Goal: Task Accomplishment & Management: Manage account settings

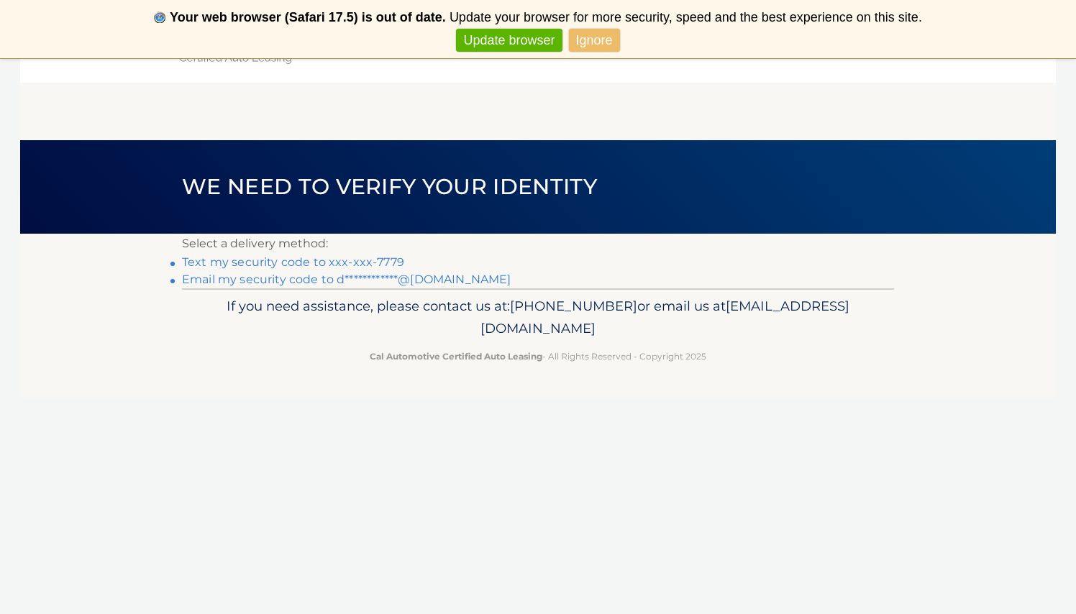
click at [383, 262] on link "Text my security code to xxx-xxx-7779" at bounding box center [293, 262] width 222 height 14
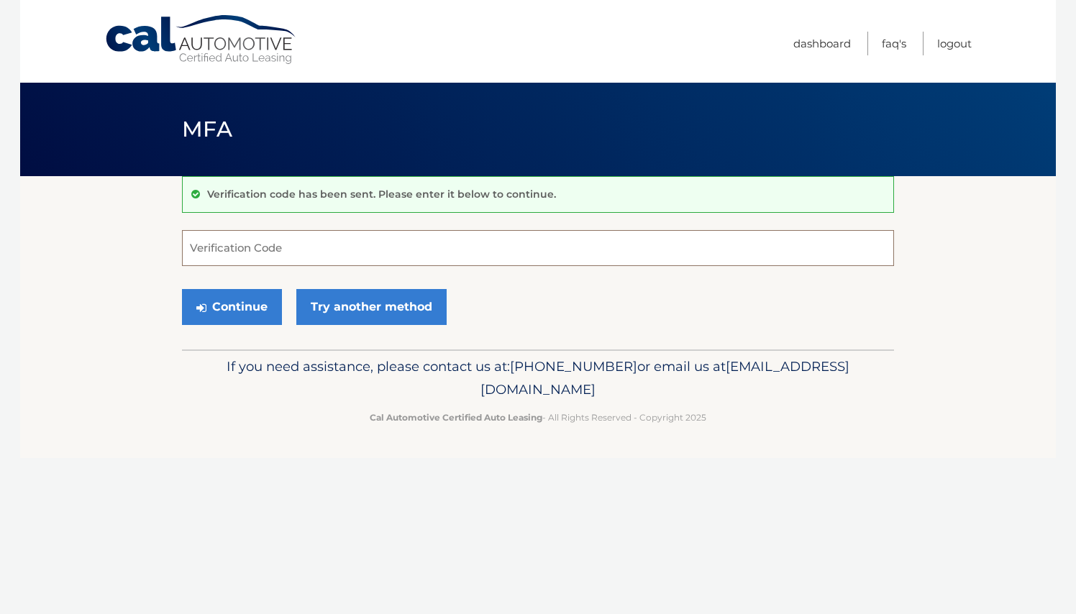
click at [289, 249] on input "Verification Code" at bounding box center [538, 248] width 712 height 36
type input "658538"
click at [232, 306] on button "Continue" at bounding box center [232, 307] width 100 height 36
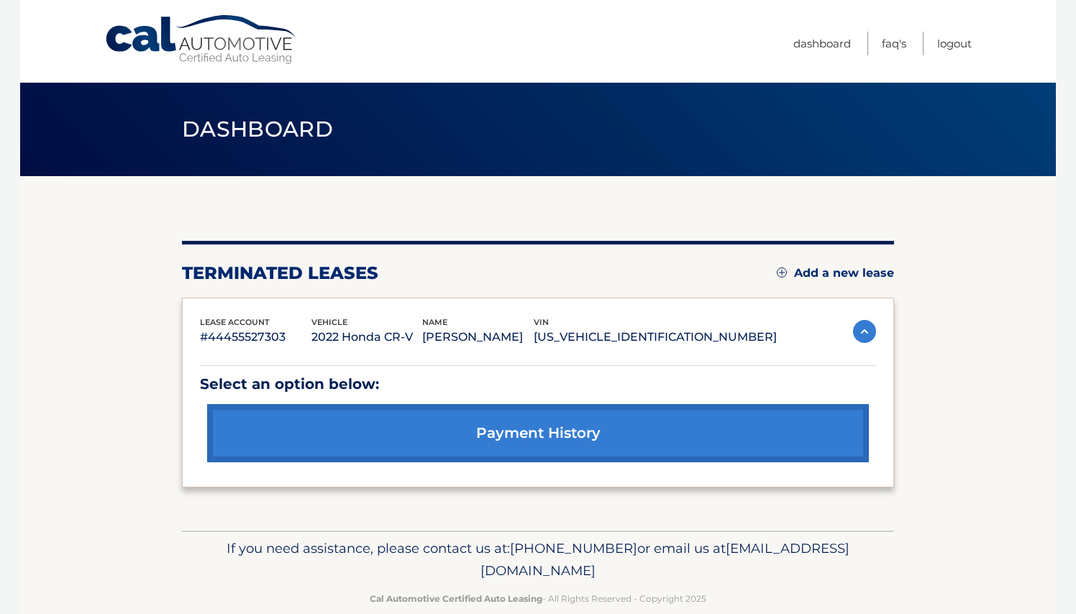
click at [808, 275] on link "Add a new lease" at bounding box center [835, 273] width 117 height 14
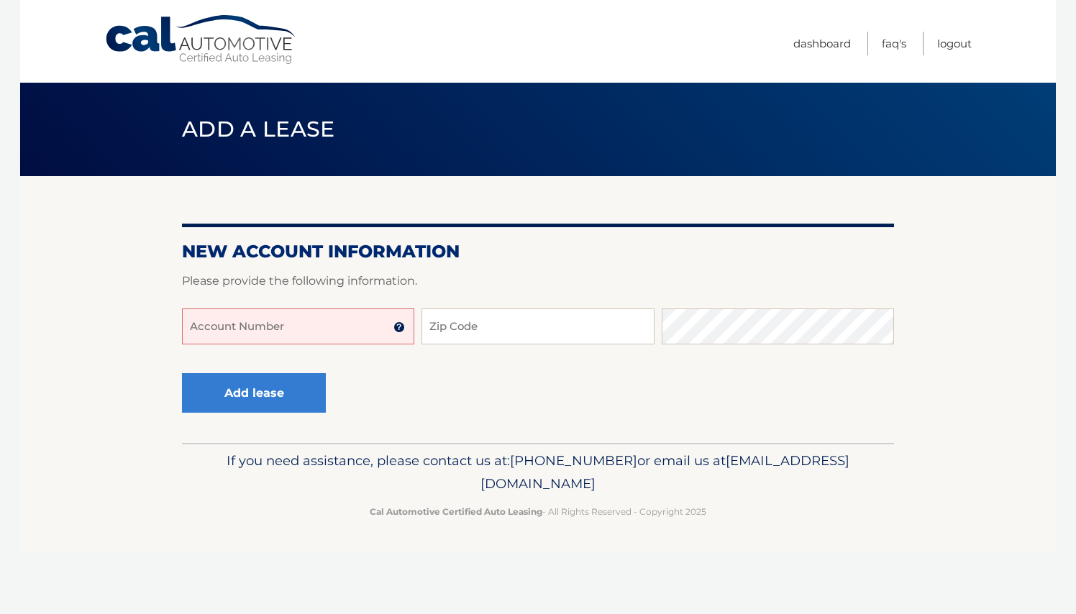
click at [315, 327] on input "Account Number" at bounding box center [298, 326] width 232 height 36
type input "44455983614"
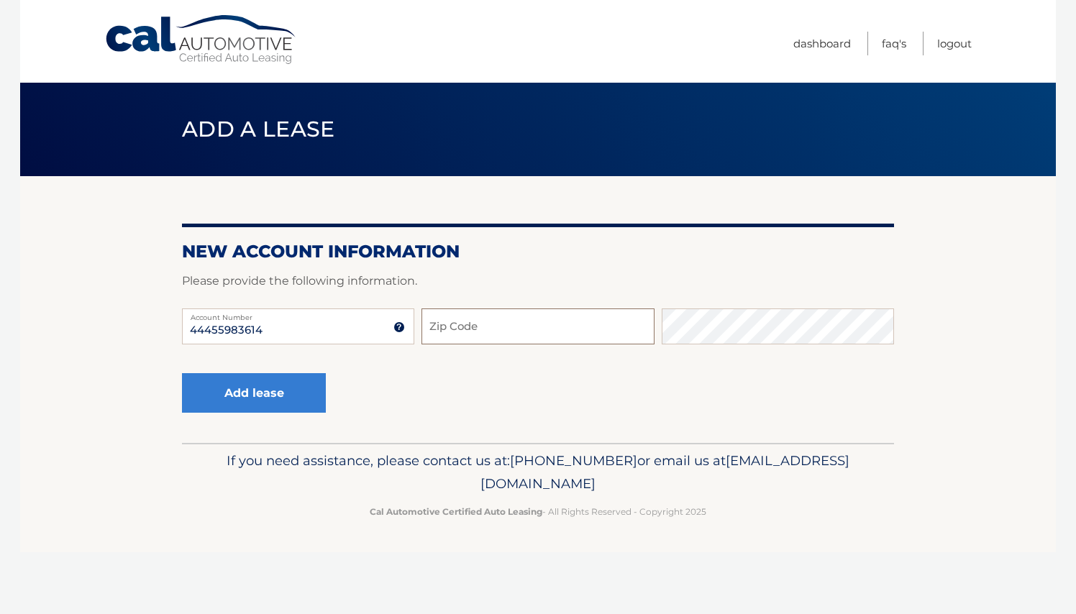
type input "4"
type input "1"
type input "11801"
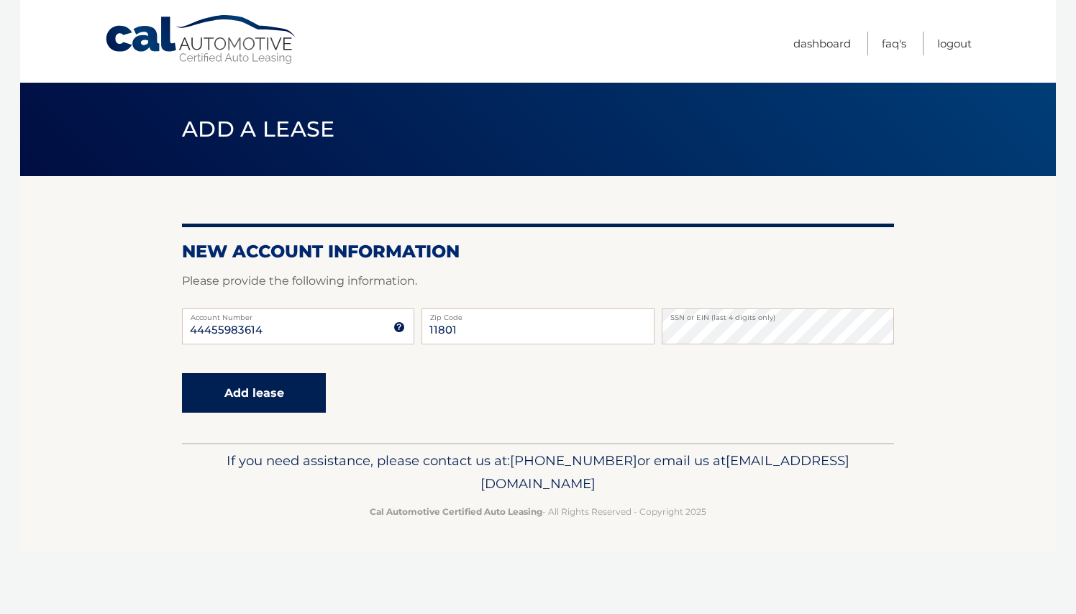
click at [244, 385] on button "Add lease" at bounding box center [254, 393] width 144 height 40
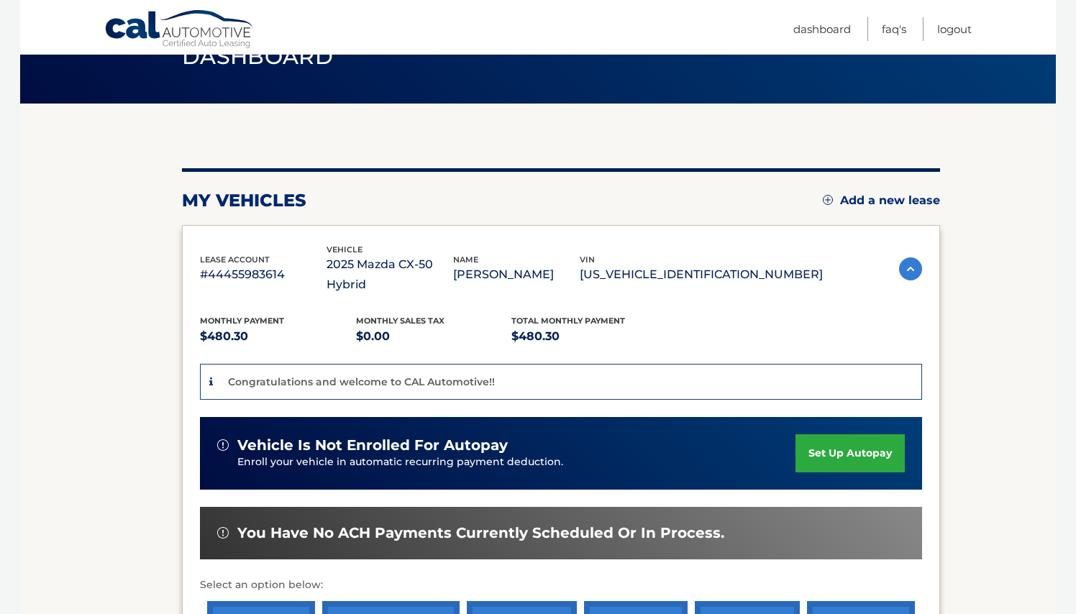
scroll to position [78, 0]
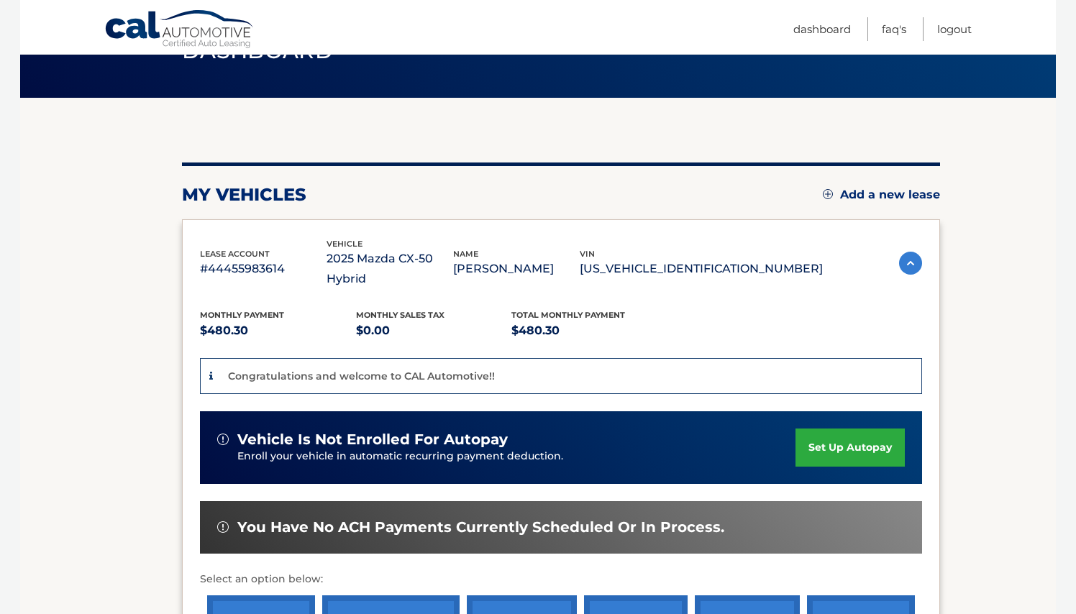
click at [841, 429] on link "set up autopay" at bounding box center [849, 448] width 109 height 38
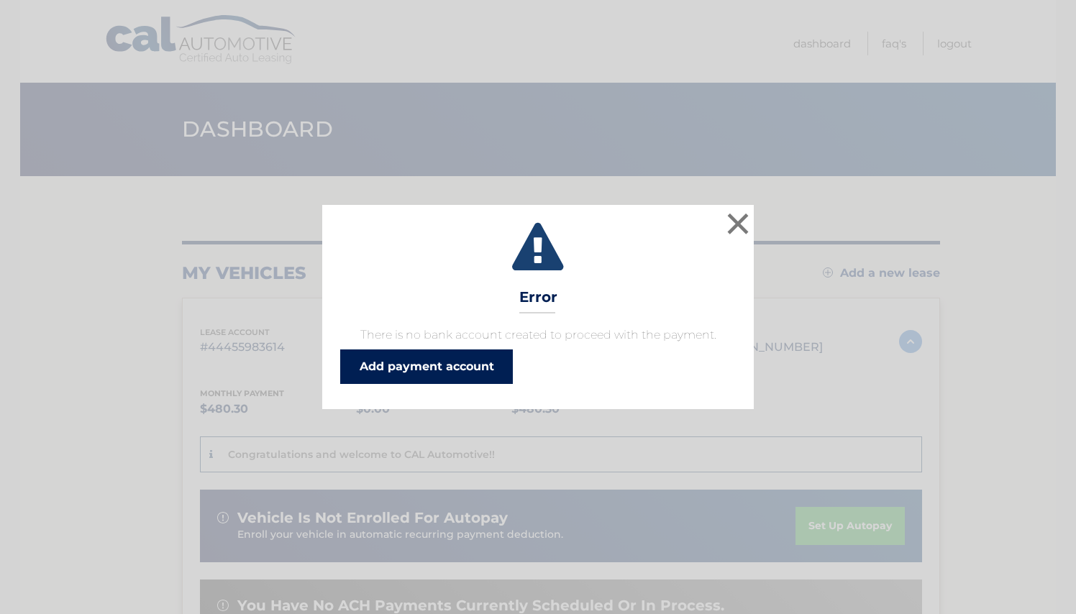
click at [379, 367] on link "Add payment account" at bounding box center [426, 366] width 173 height 35
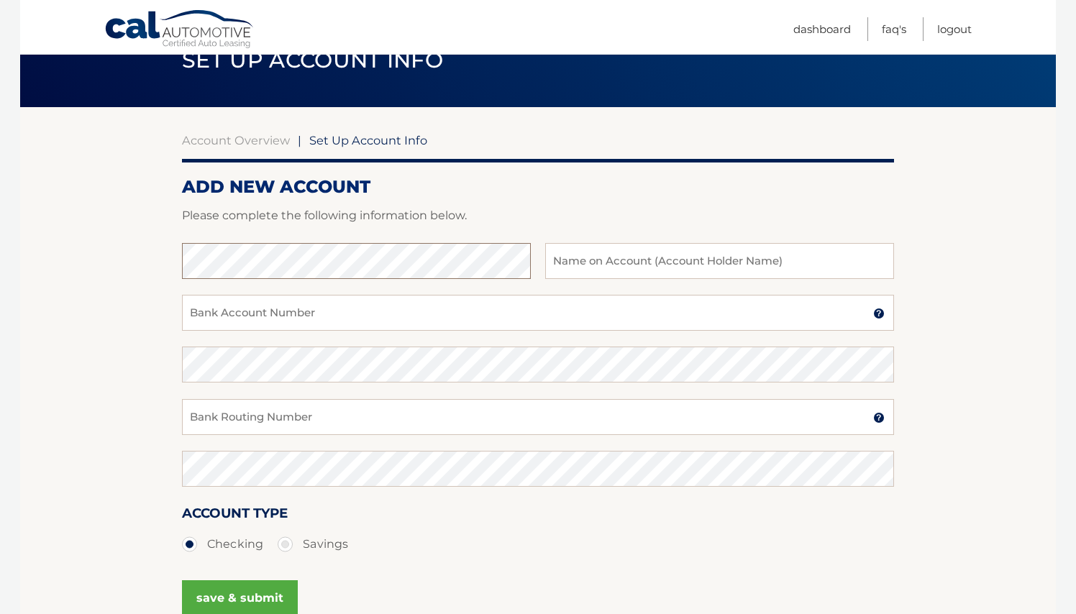
scroll to position [68, 0]
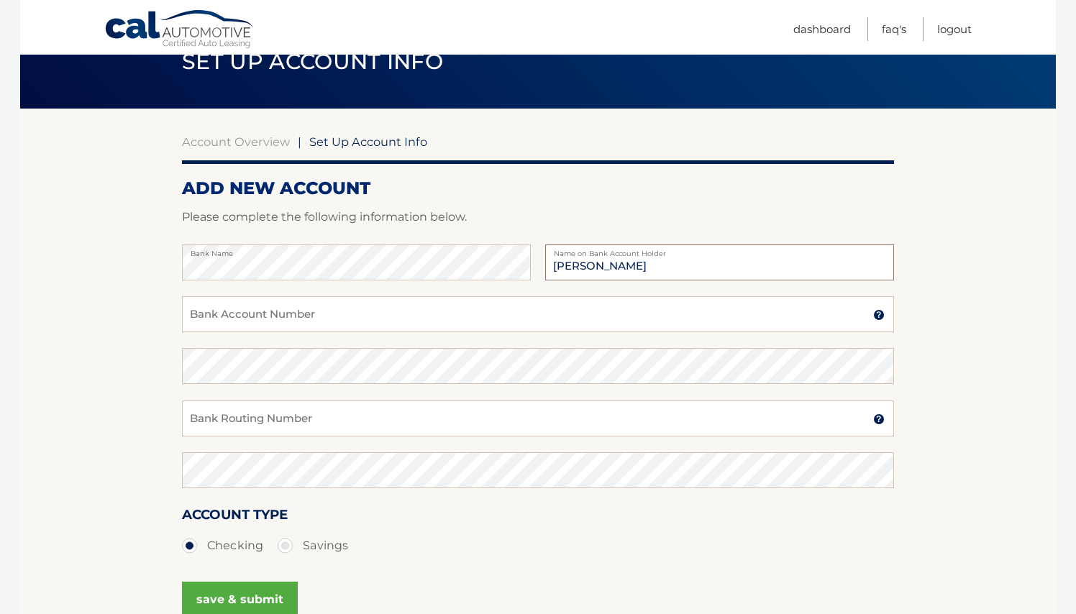
type input "Diane P Marmann"
click at [414, 313] on input "Bank Account Number" at bounding box center [538, 314] width 712 height 36
type input "809209578"
click at [376, 420] on input "Bank Routing Number" at bounding box center [538, 419] width 712 height 36
type input "021000021"
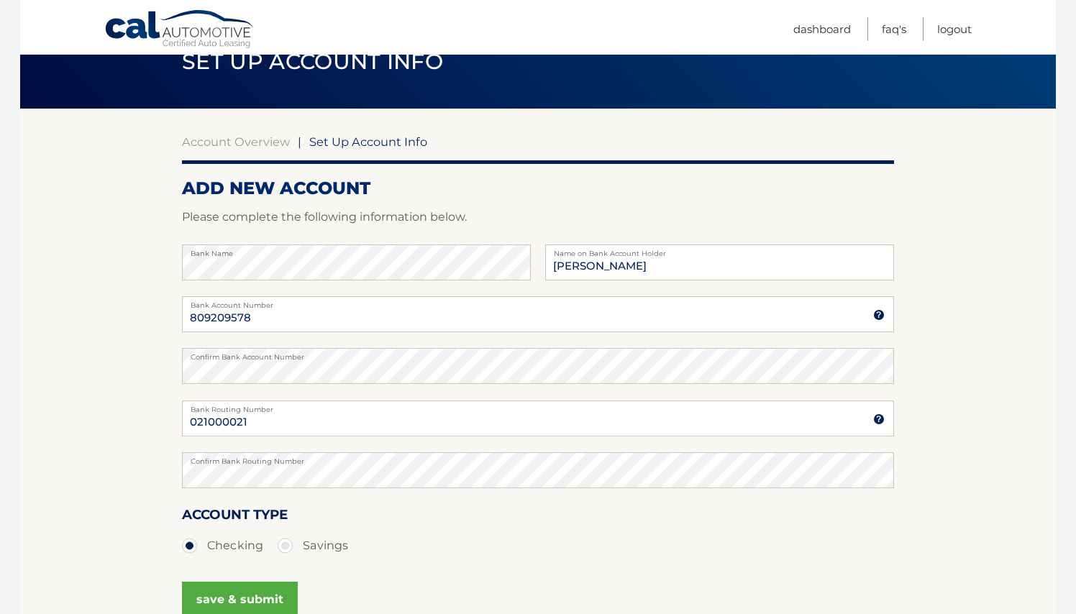
click at [261, 587] on button "save & submit" at bounding box center [240, 600] width 116 height 36
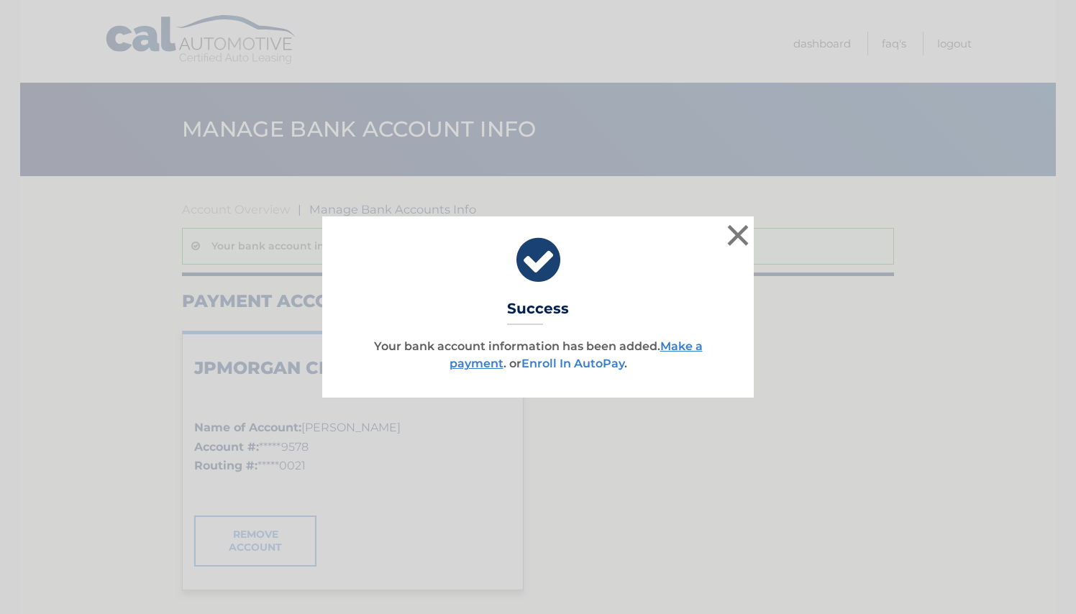
click at [586, 363] on link "Enroll In AutoPay" at bounding box center [572, 364] width 103 height 14
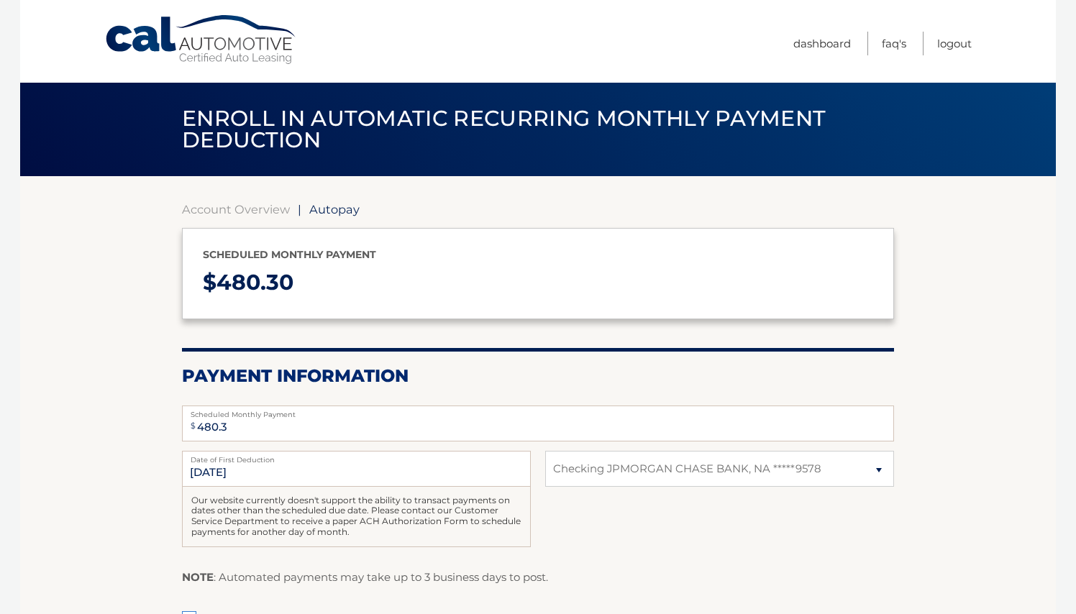
select select "NmRlZjBhZjItZWFmMC00MTkyLThmMTEtMzgzZWU1ZDc4NWJl"
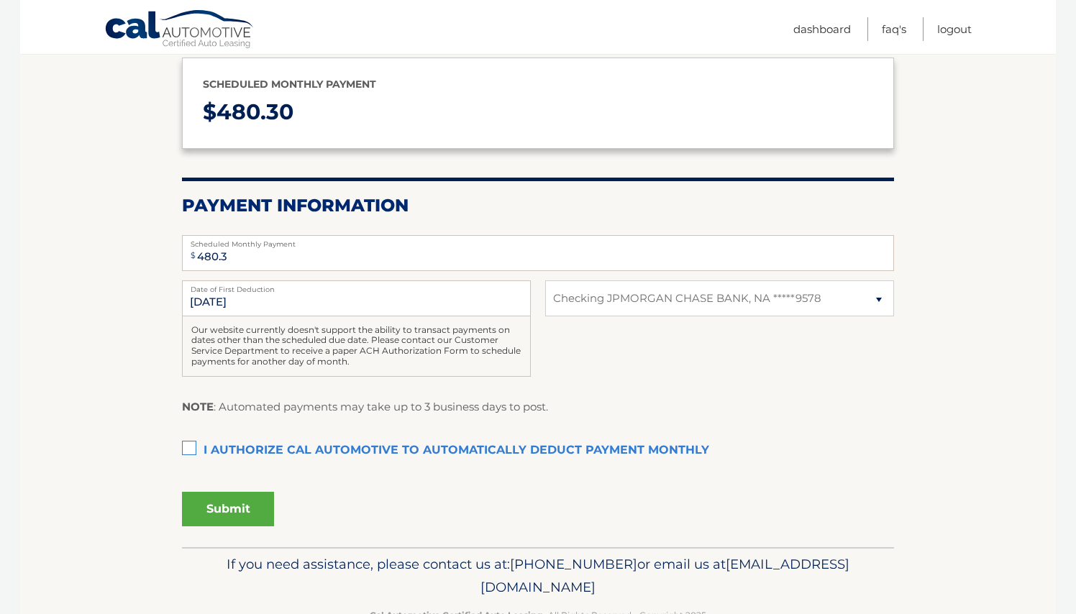
scroll to position [181, 0]
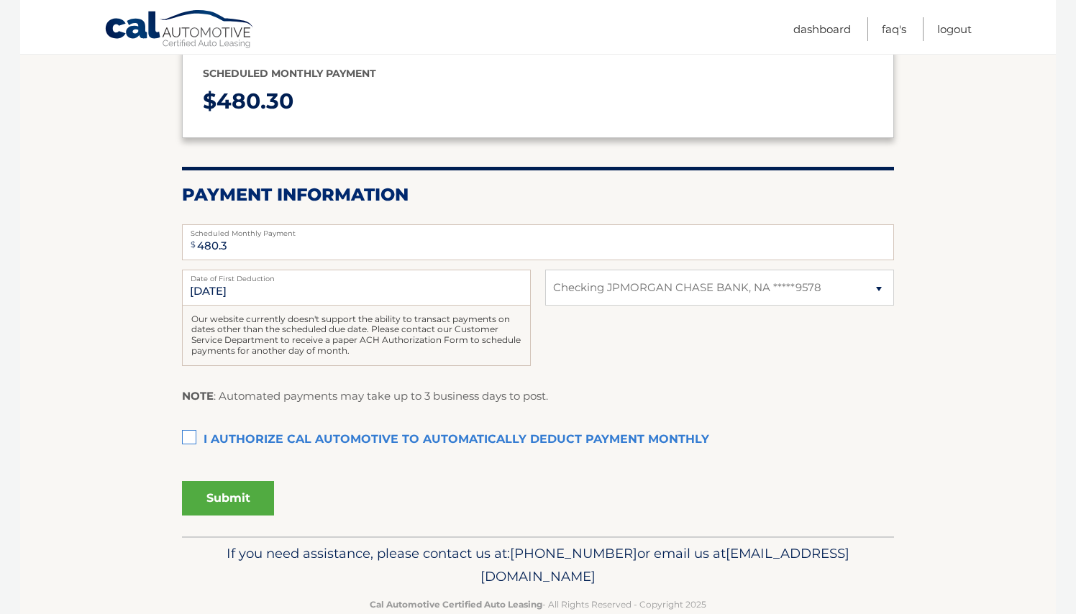
click at [188, 433] on label "I authorize cal automotive to automatically deduct payment monthly This checkbo…" at bounding box center [538, 440] width 712 height 29
click at [0, 0] on input "I authorize cal automotive to automatically deduct payment monthly This checkbo…" at bounding box center [0, 0] width 0 height 0
click at [222, 495] on button "Submit" at bounding box center [228, 498] width 92 height 35
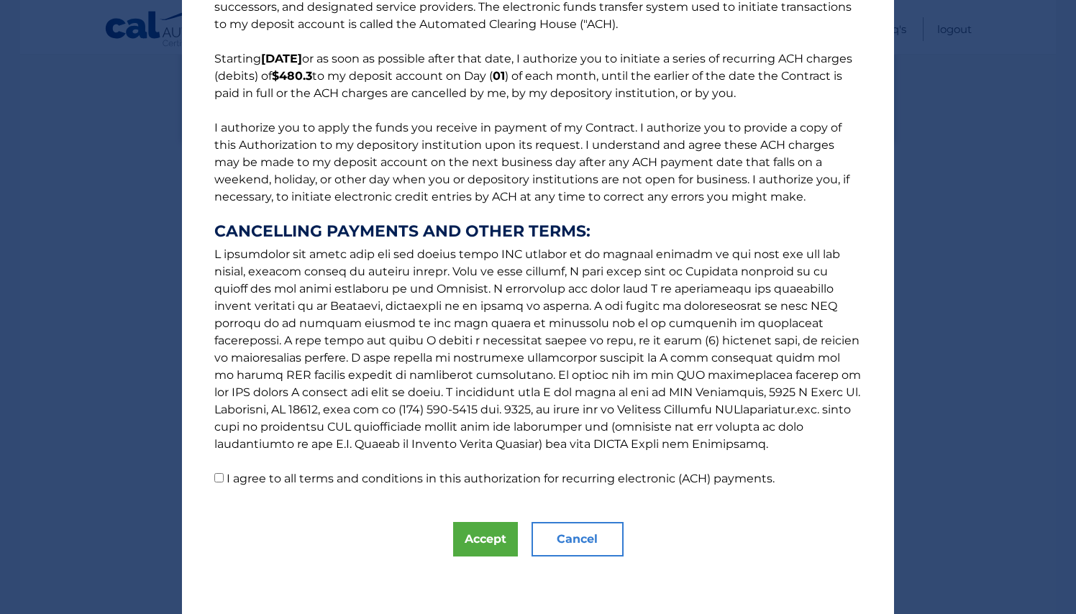
scroll to position [83, 0]
click at [485, 536] on button "Accept" at bounding box center [485, 539] width 65 height 35
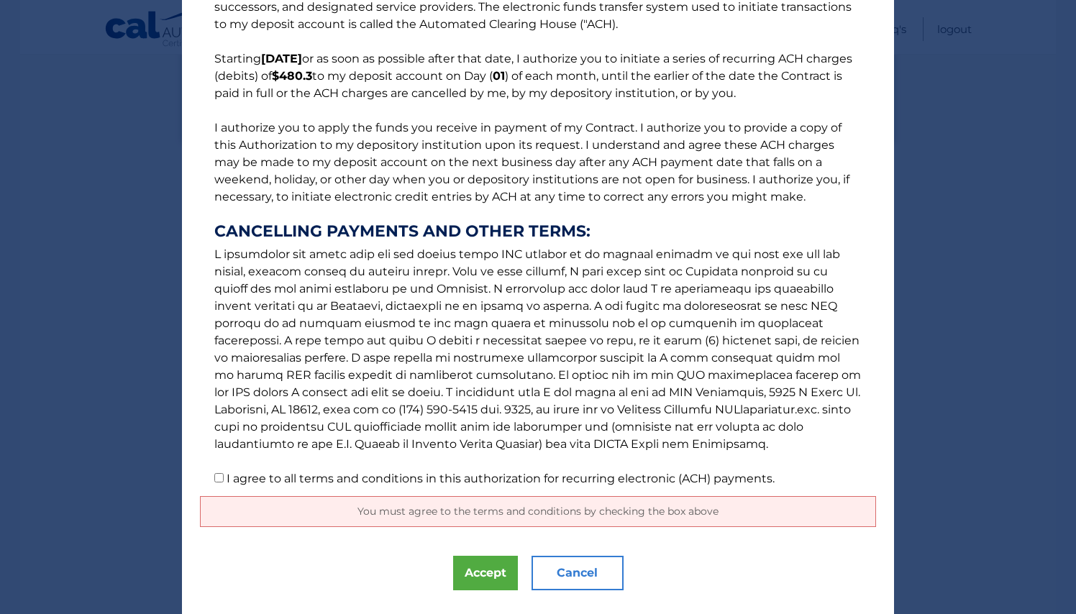
click at [218, 482] on input "I agree to all terms and conditions in this authorization for recurring electro…" at bounding box center [218, 477] width 9 height 9
checkbox input "true"
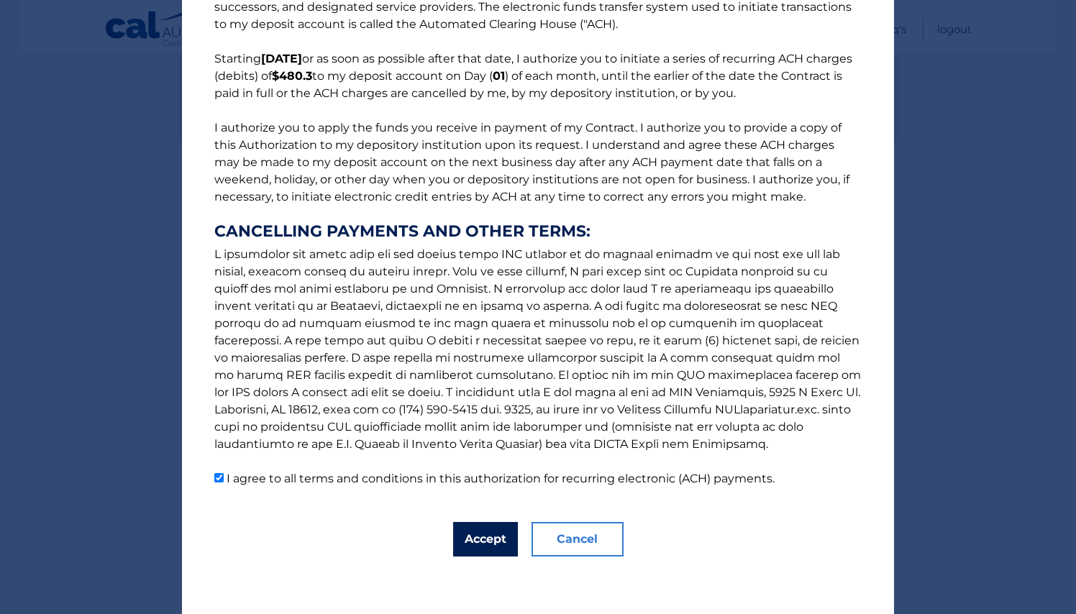
click at [471, 542] on button "Accept" at bounding box center [485, 539] width 65 height 35
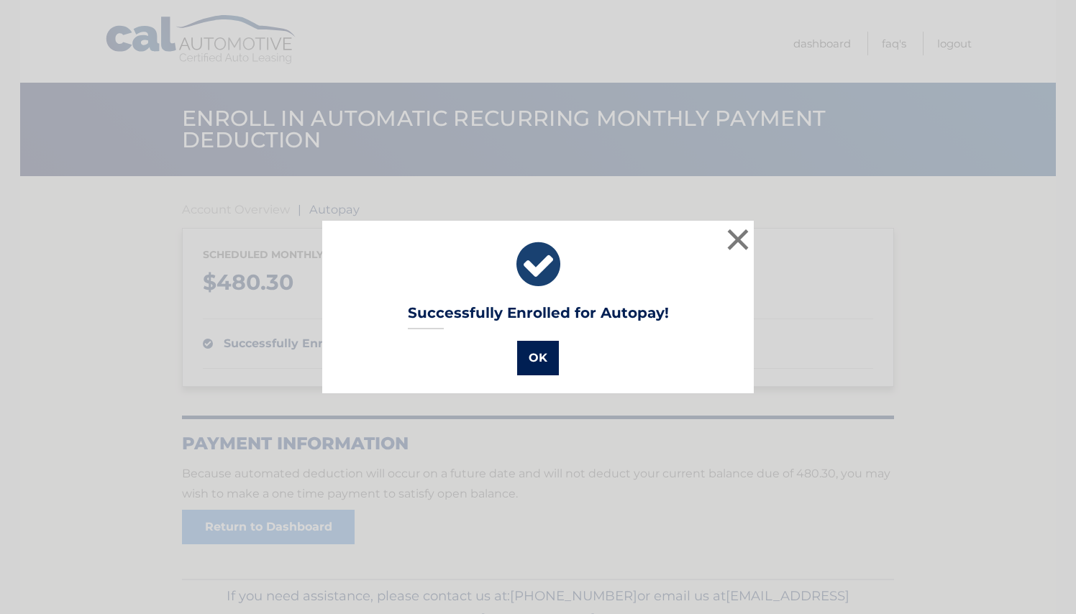
click at [539, 366] on button "OK" at bounding box center [538, 358] width 42 height 35
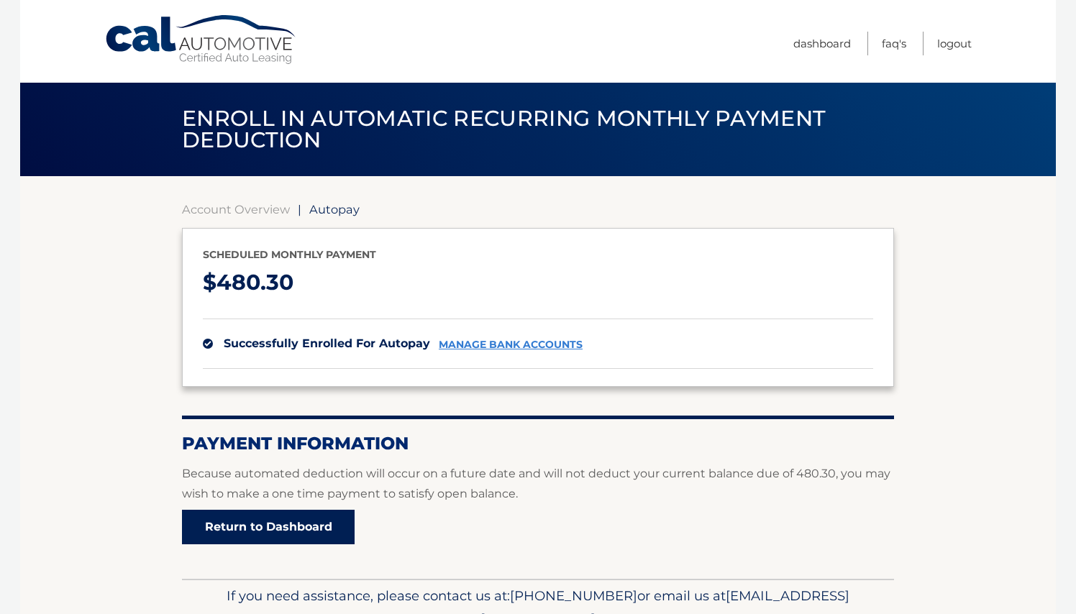
click at [265, 529] on link "Return to Dashboard" at bounding box center [268, 527] width 173 height 35
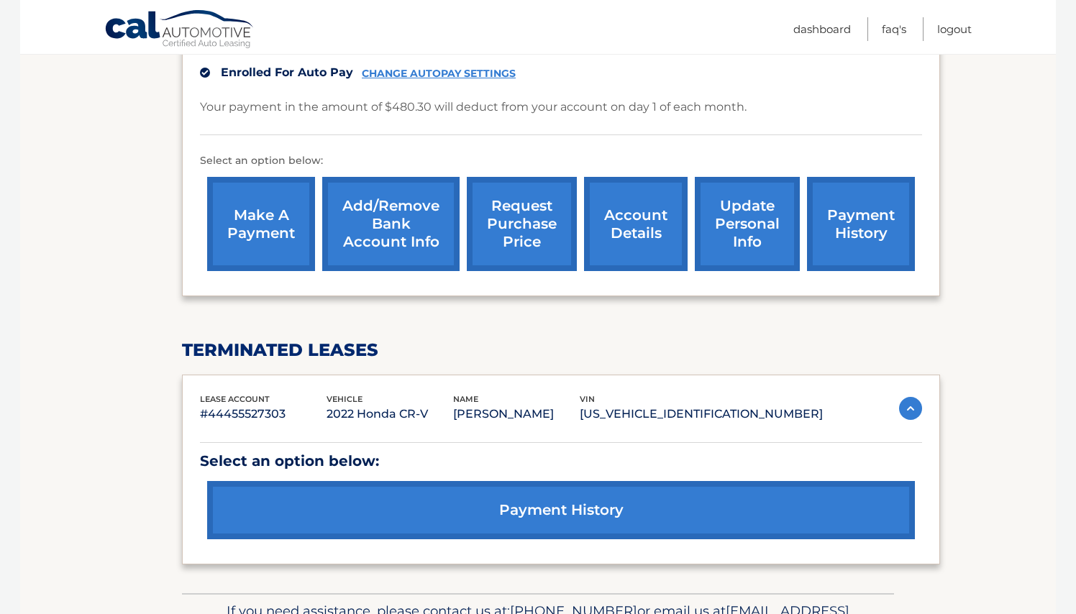
scroll to position [392, 0]
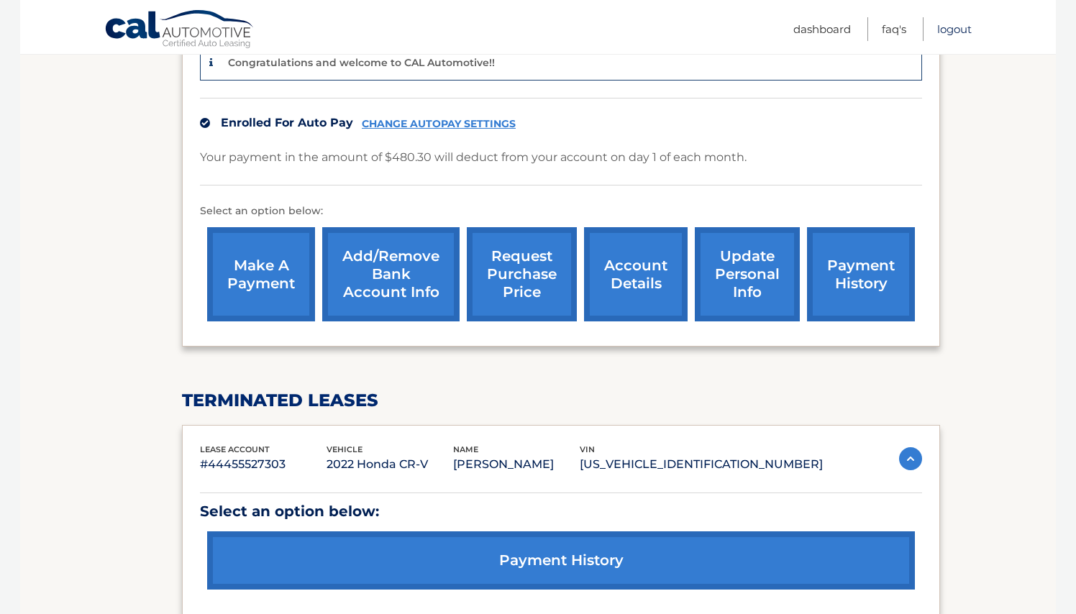
click at [964, 29] on link "Logout" at bounding box center [954, 29] width 35 height 24
